Goal: Book appointment/travel/reservation: Book appointment/travel/reservation

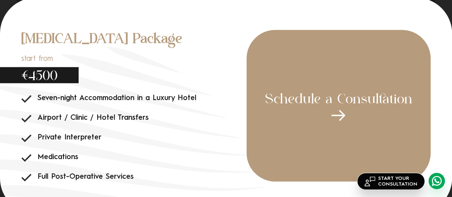
scroll to position [2275, 0]
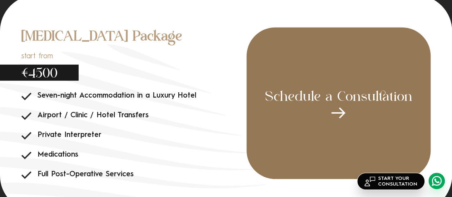
click at [369, 117] on div "Schedule a Consultation" at bounding box center [339, 104] width 184 height 152
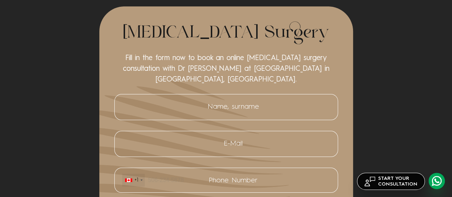
scroll to position [2690, 0]
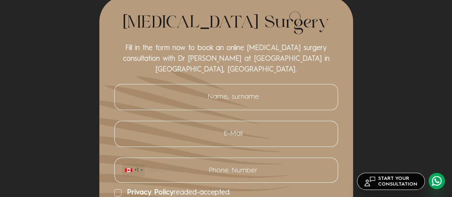
click at [307, 110] on label "Name, surname" at bounding box center [226, 97] width 224 height 26
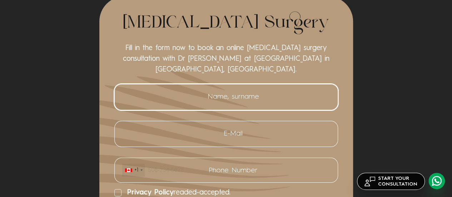
click at [307, 104] on input "Name, surname" at bounding box center [226, 97] width 209 height 15
click at [287, 104] on input "Name, surname" at bounding box center [226, 97] width 209 height 15
type input "Engy Ellabany"
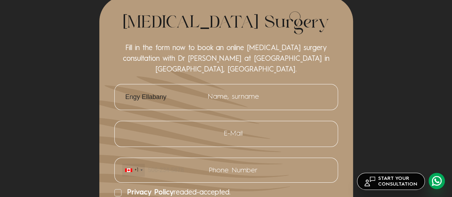
type input "[EMAIL_ADDRESS][DOMAIN_NAME]"
type input "5148021625"
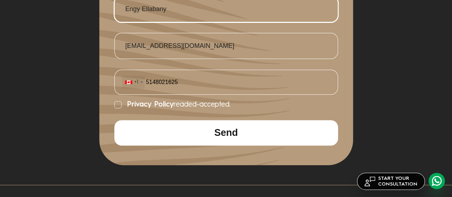
scroll to position [2823, 0]
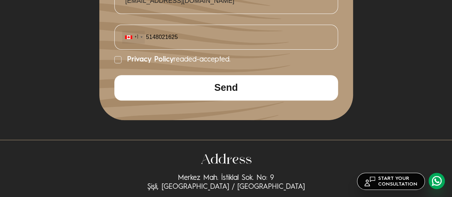
click at [111, 70] on icon at bounding box center [165, 66] width 249 height 13
click at [114, 70] on div "Privacy Policy readed-accepted." at bounding box center [226, 63] width 225 height 13
click at [114, 63] on icon at bounding box center [117, 59] width 7 height 7
click at [114, 60] on input "Privacy Policy readed-accepted." at bounding box center [114, 60] width 0 height 0
click at [146, 99] on button "Send" at bounding box center [226, 87] width 224 height 25
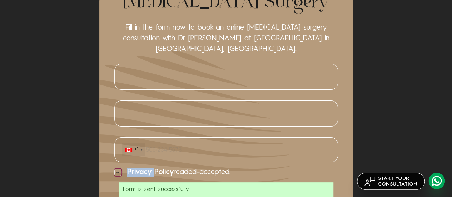
scroll to position [2667, 0]
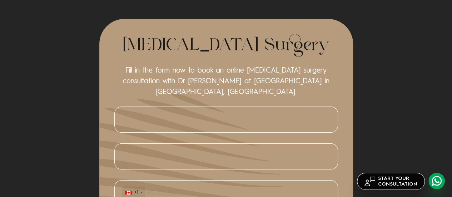
scroll to position [2690, 0]
